Goal: Task Accomplishment & Management: Manage account settings

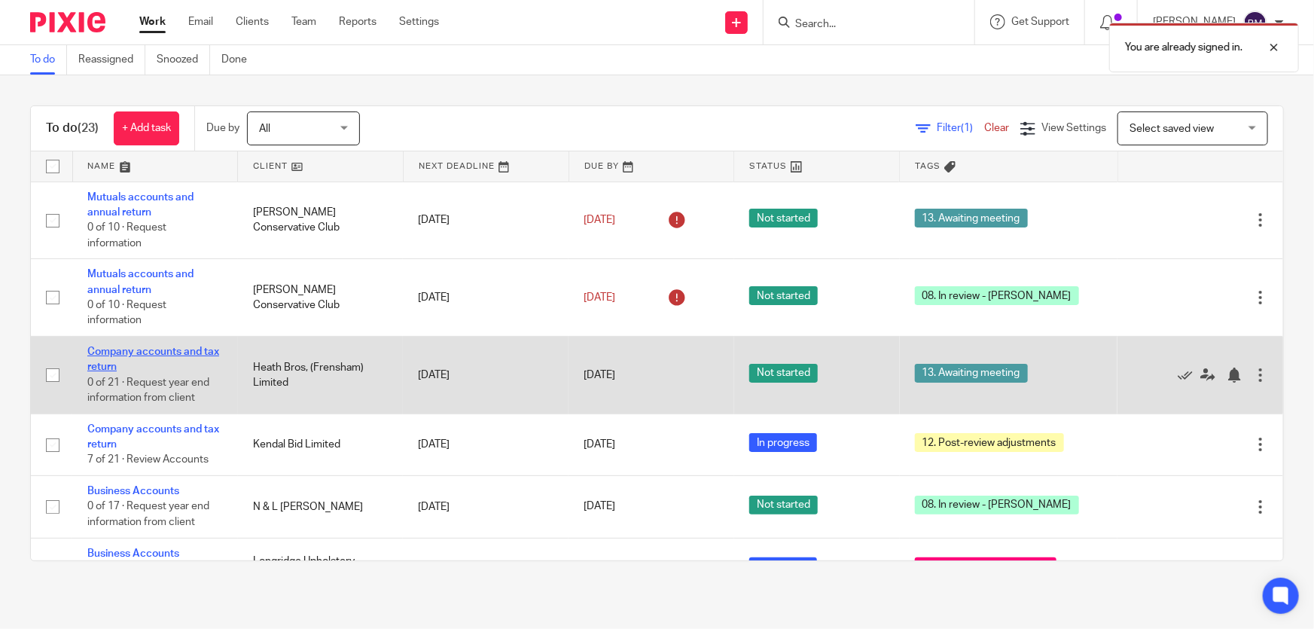
click at [184, 348] on link "Company accounts and tax return" at bounding box center [153, 359] width 132 height 26
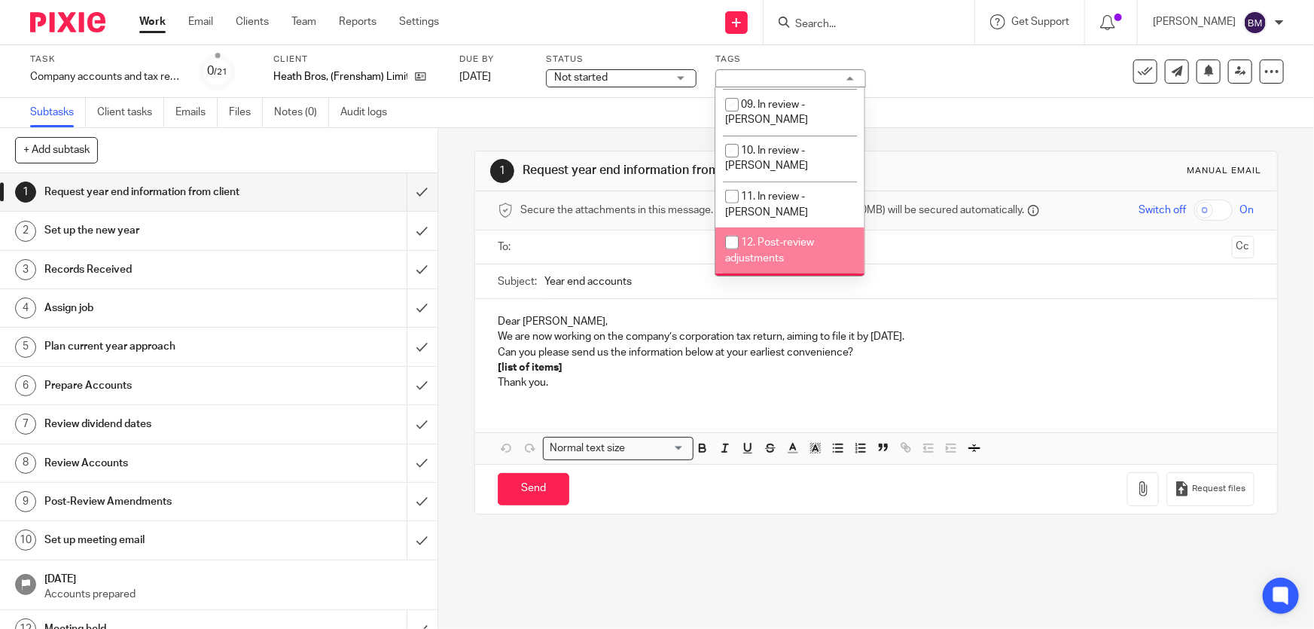
scroll to position [342, 0]
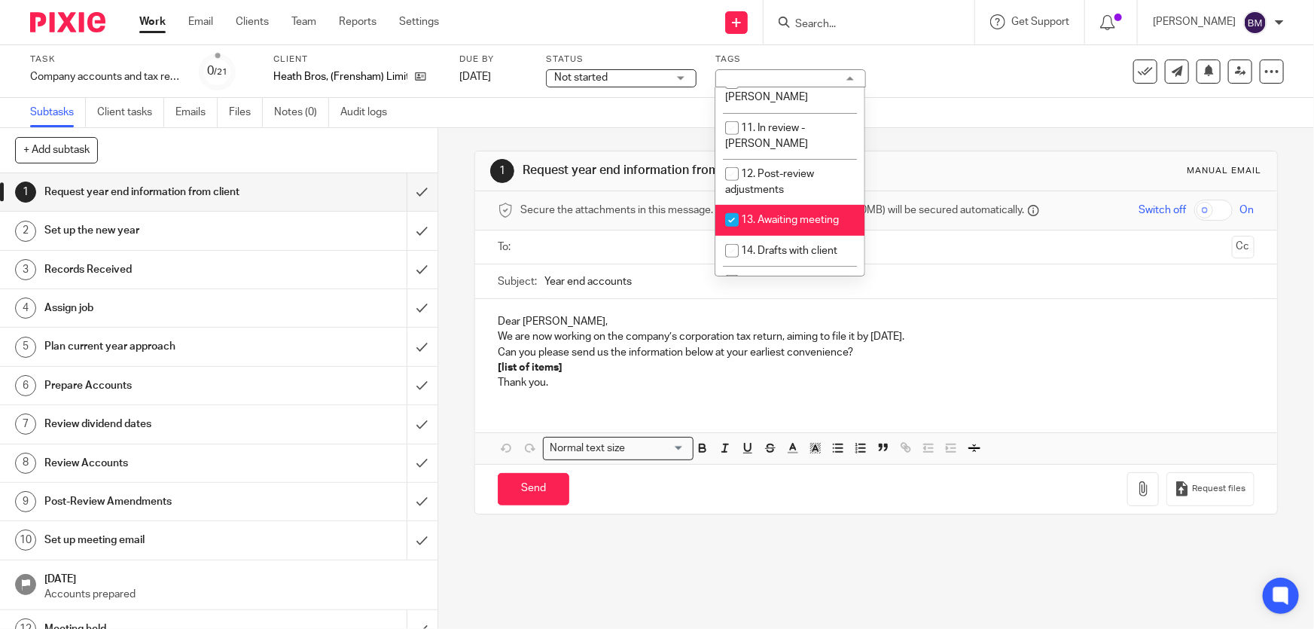
click at [760, 215] on span "13. Awaiting meeting" at bounding box center [790, 220] width 98 height 11
checkbox input "false"
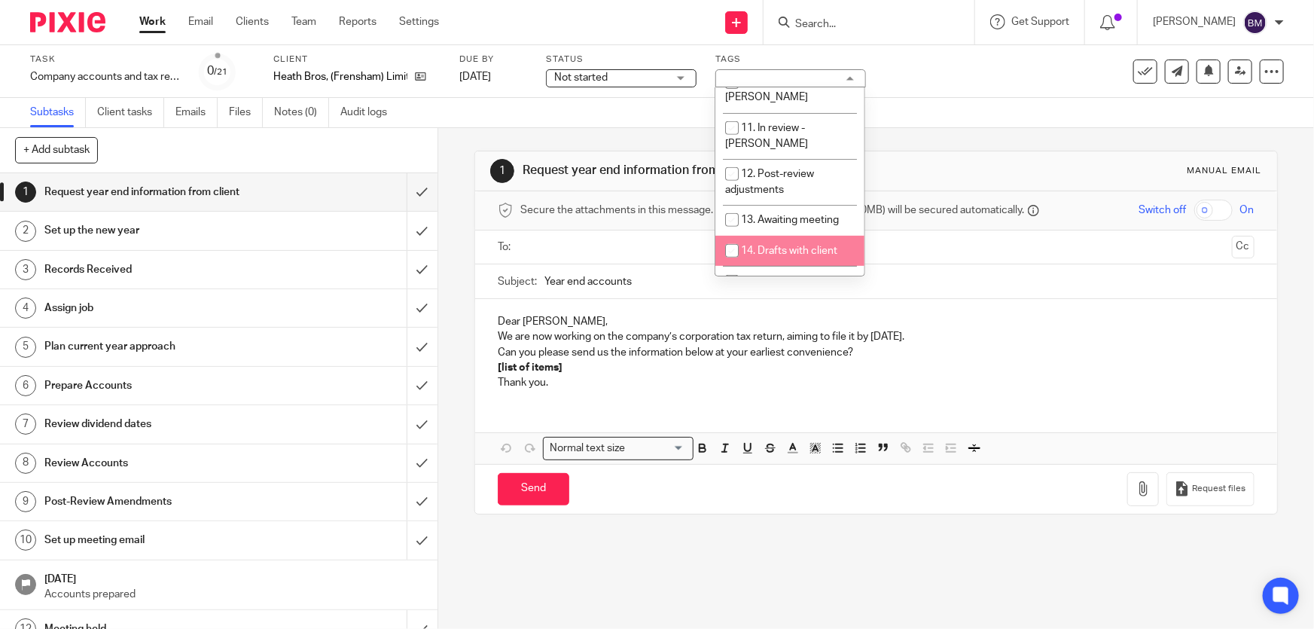
click at [756, 245] on span "14. Drafts with client" at bounding box center [789, 250] width 96 height 11
checkbox input "true"
click at [143, 29] on link "Work" at bounding box center [152, 21] width 26 height 15
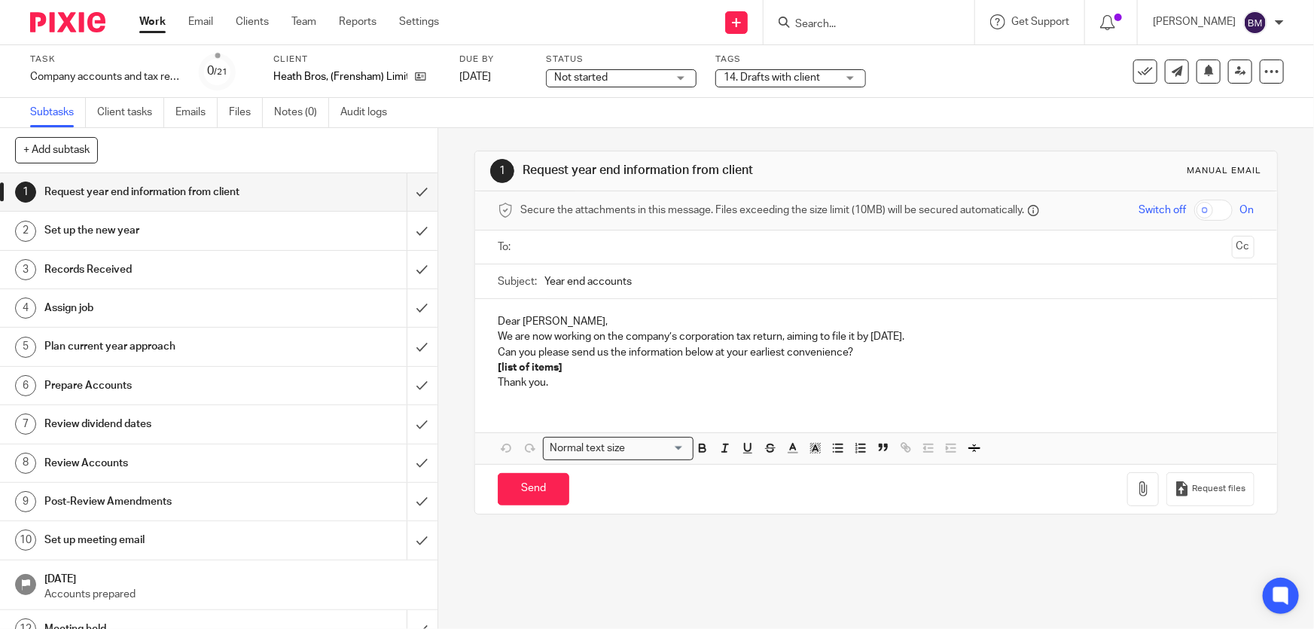
click at [150, 20] on link "Work" at bounding box center [152, 21] width 26 height 15
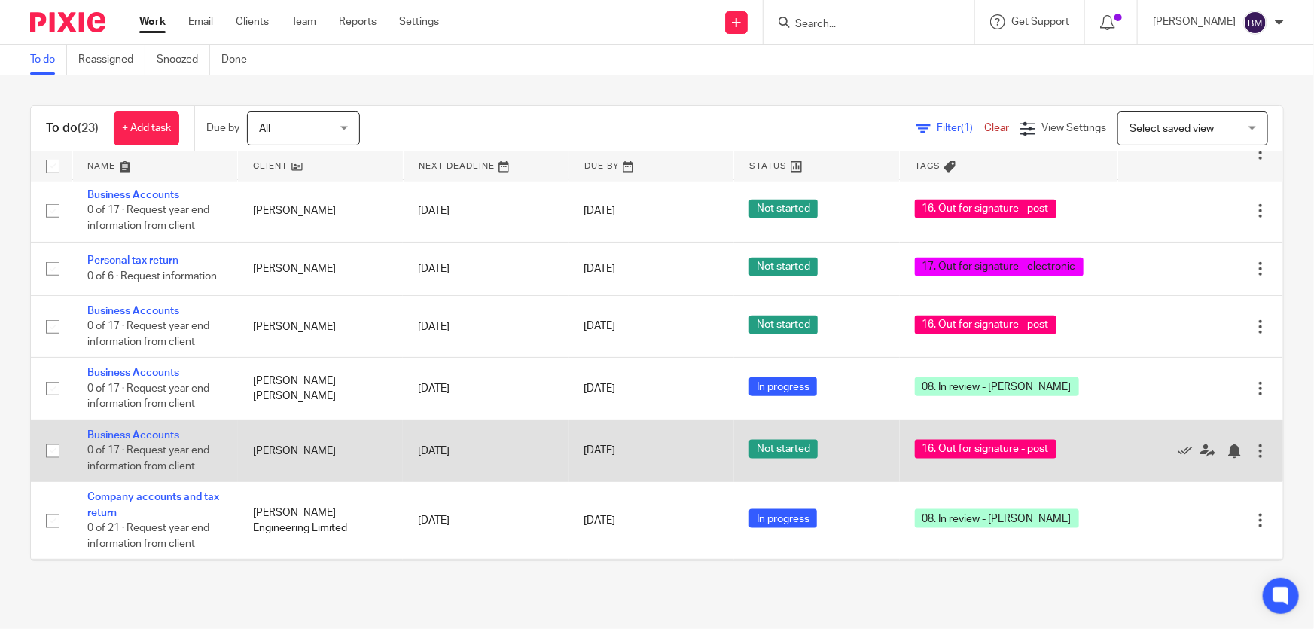
scroll to position [967, 0]
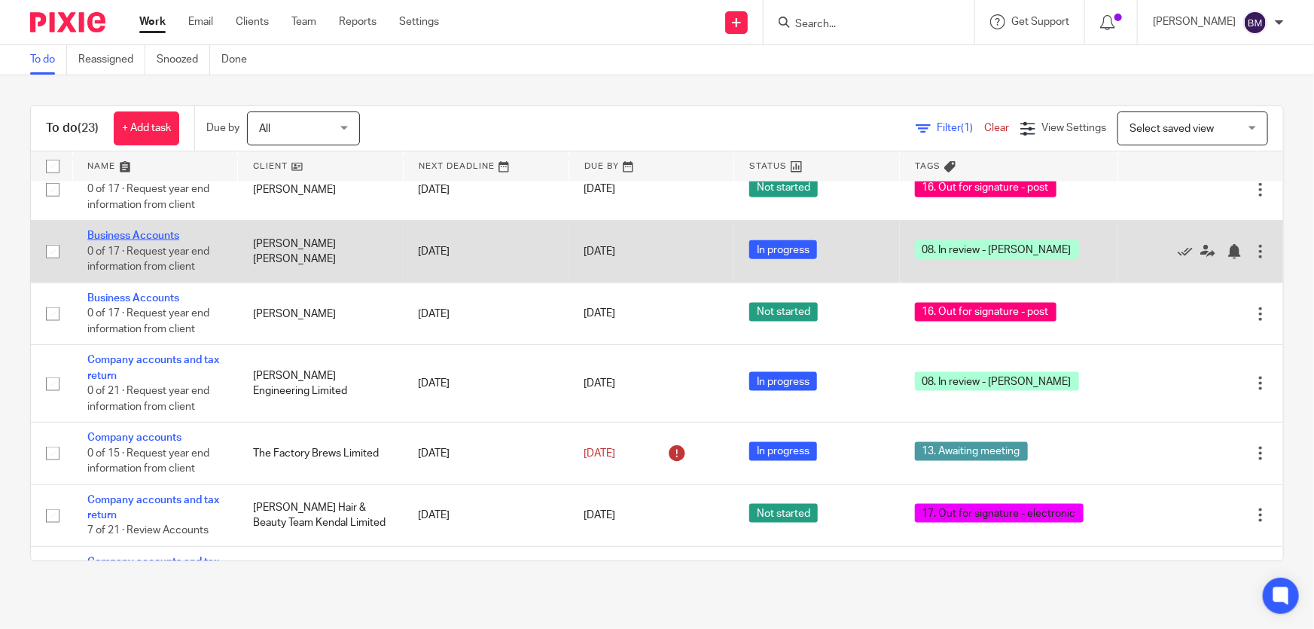
click at [172, 232] on link "Business Accounts" at bounding box center [133, 235] width 92 height 11
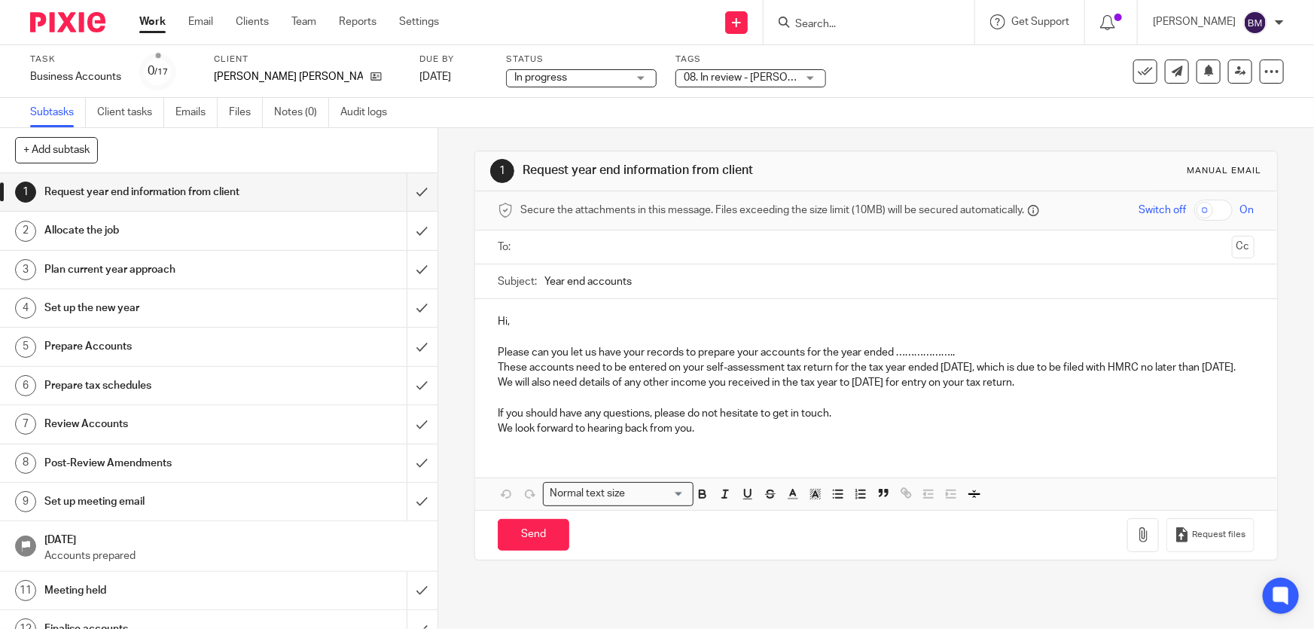
click at [715, 69] on div "08. In review - [PERSON_NAME]" at bounding box center [750, 78] width 151 height 18
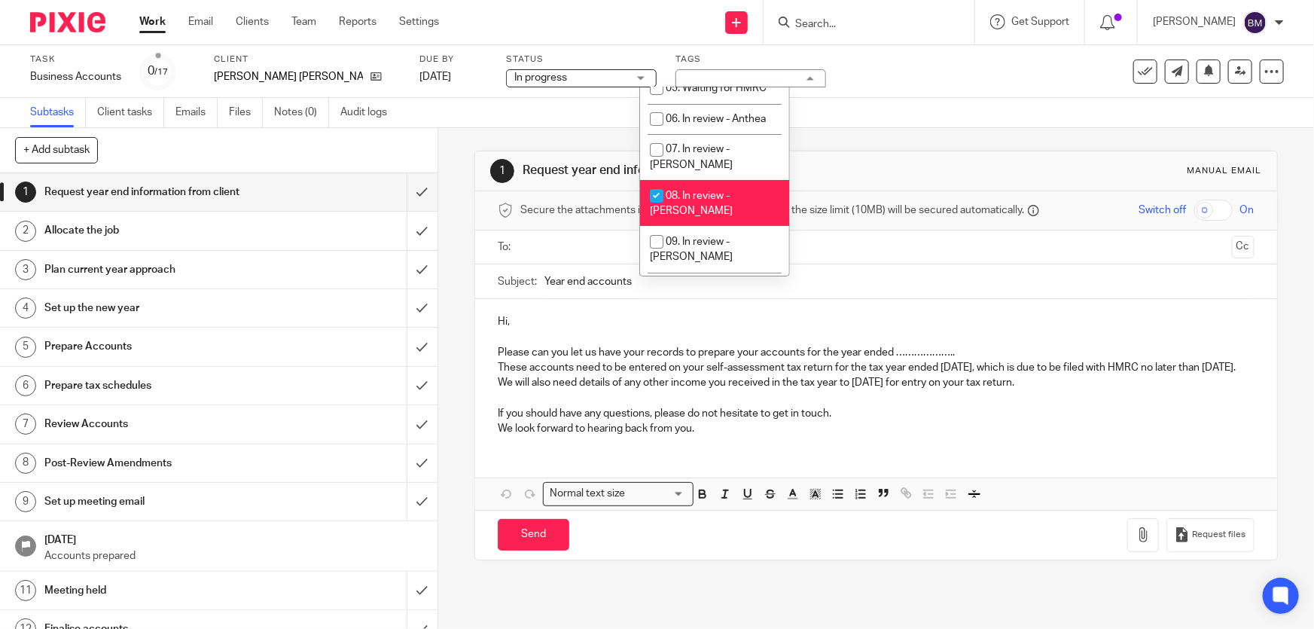
click at [681, 191] on span "08. In review - [PERSON_NAME]" at bounding box center [691, 204] width 83 height 26
checkbox input "false"
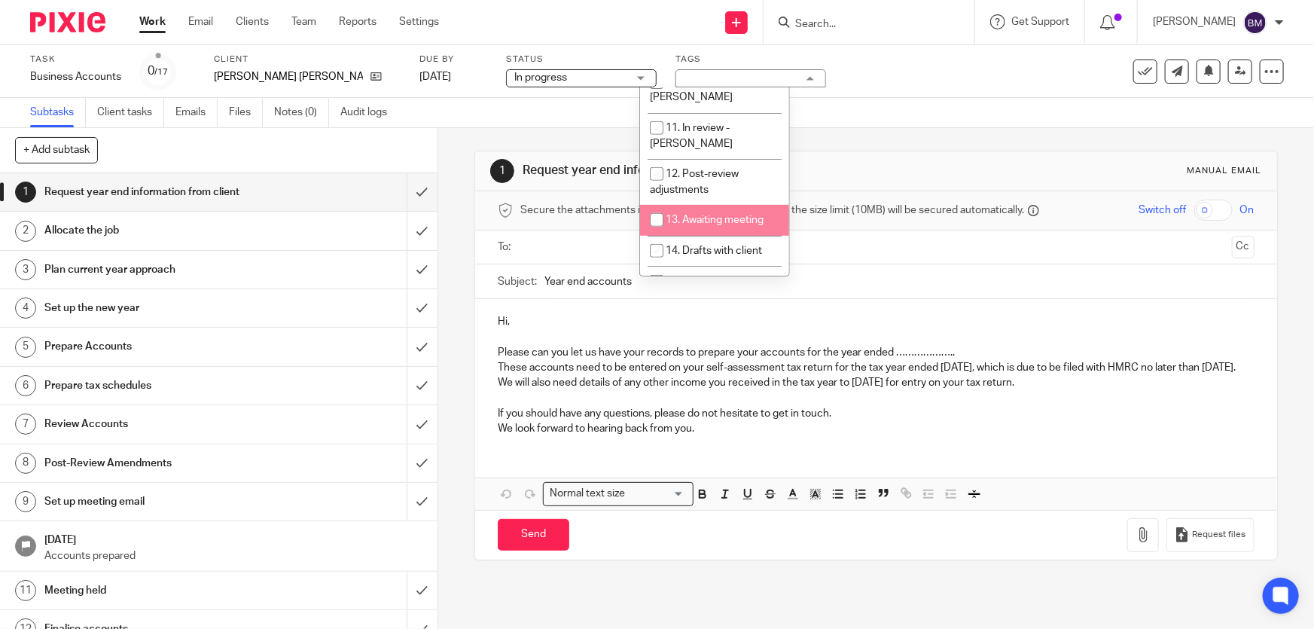
scroll to position [410, 0]
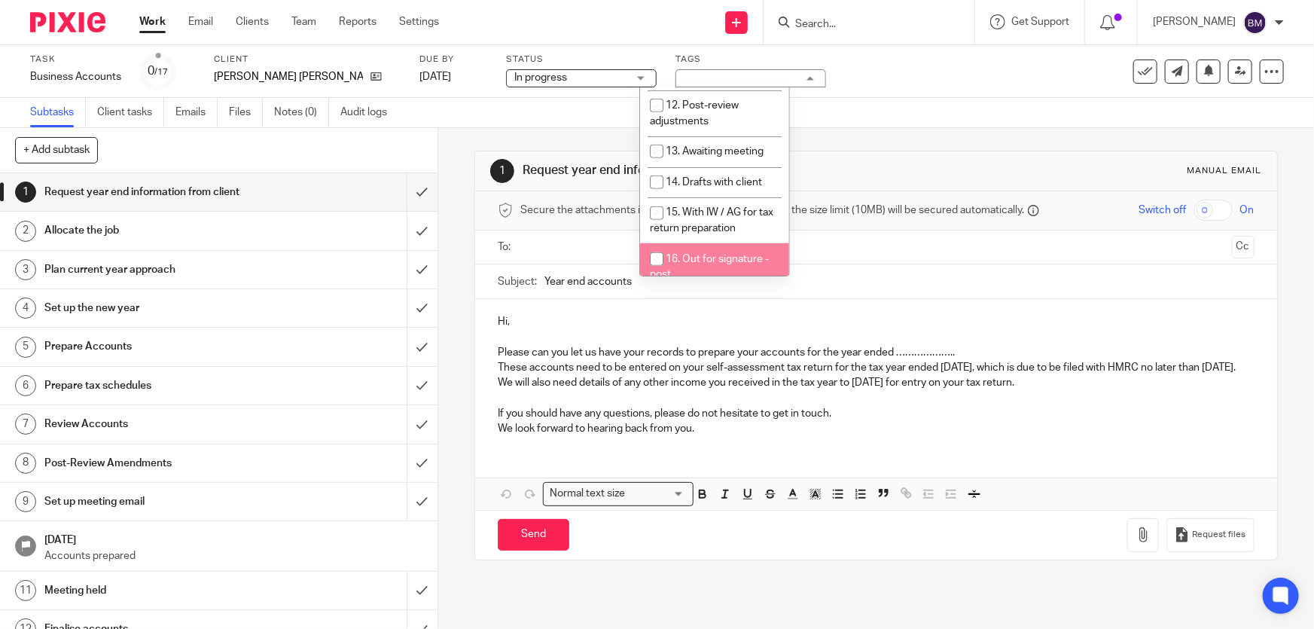
click at [671, 243] on li "16. Out for signature - post" at bounding box center [714, 266] width 149 height 46
checkbox input "true"
click at [155, 23] on link "Work" at bounding box center [152, 21] width 26 height 15
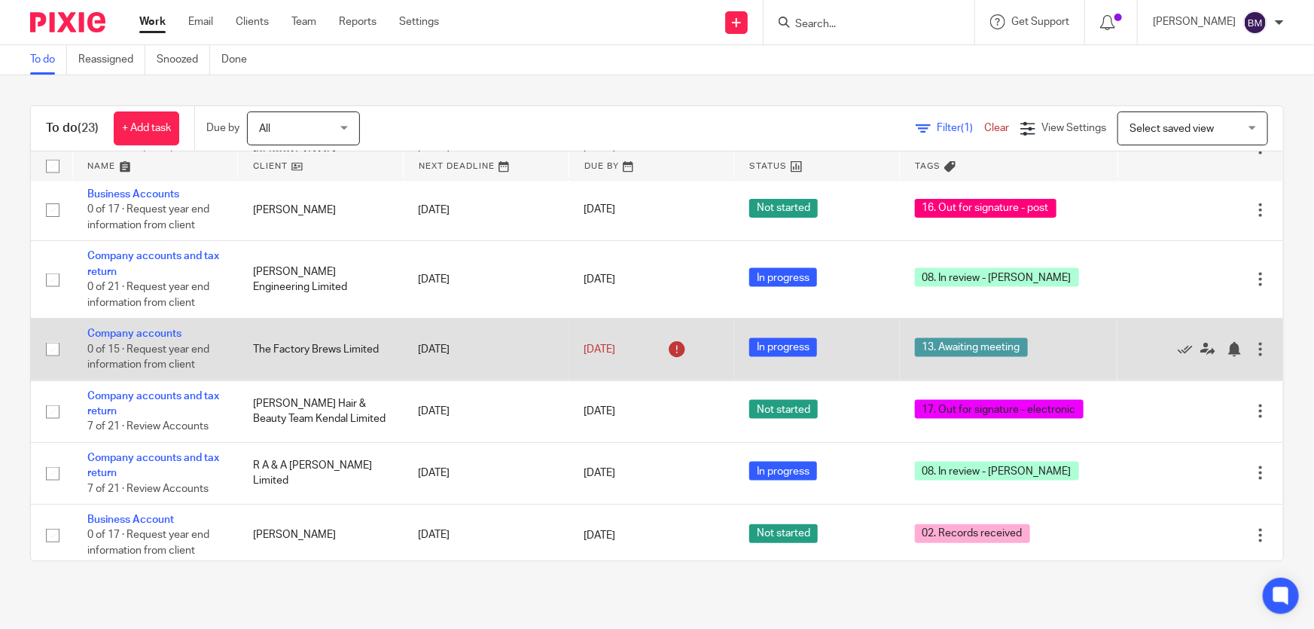
scroll to position [1071, 0]
